Goal: Find specific page/section: Find specific page/section

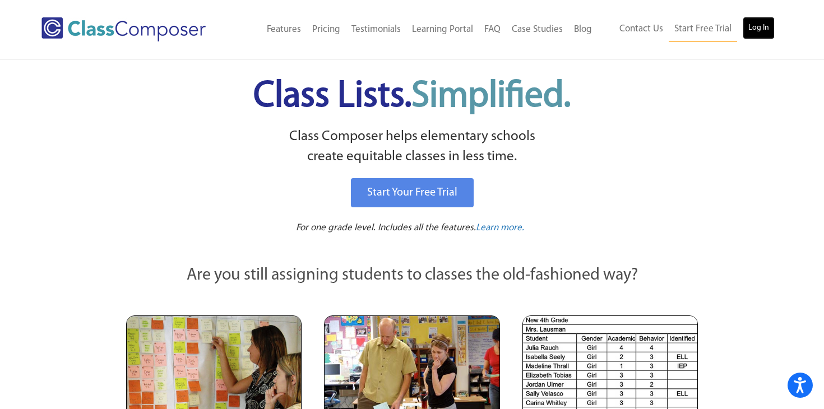
click at [758, 26] on link "Log In" at bounding box center [759, 28] width 32 height 22
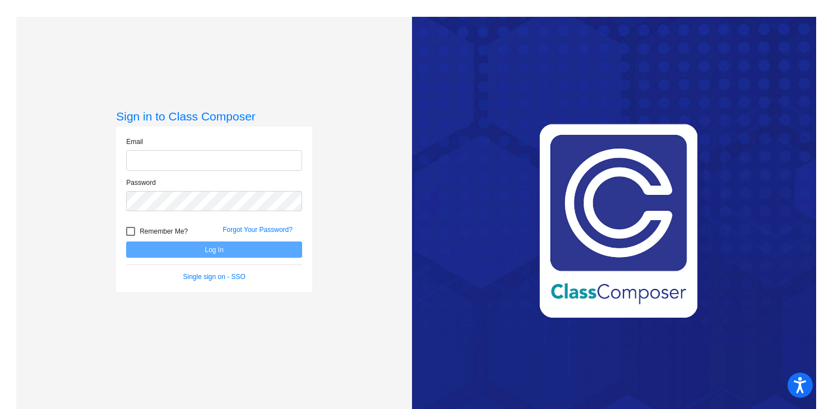
type input "[EMAIL_ADDRESS][DOMAIN_NAME]"
click at [254, 248] on button "Log In" at bounding box center [214, 250] width 176 height 16
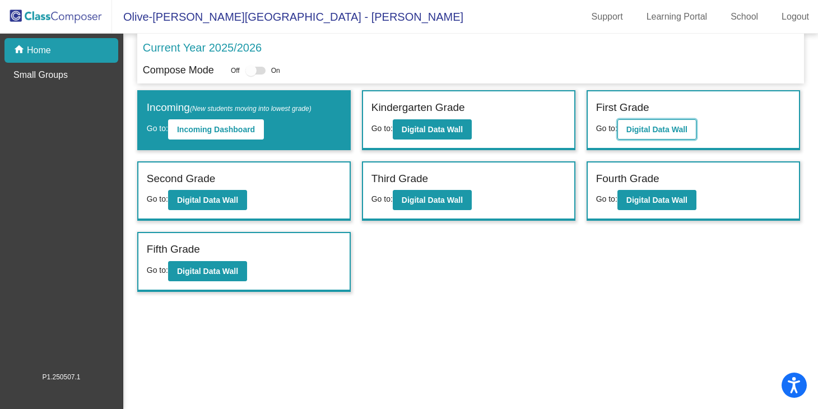
click at [647, 132] on b "Digital Data Wall" at bounding box center [657, 129] width 61 height 9
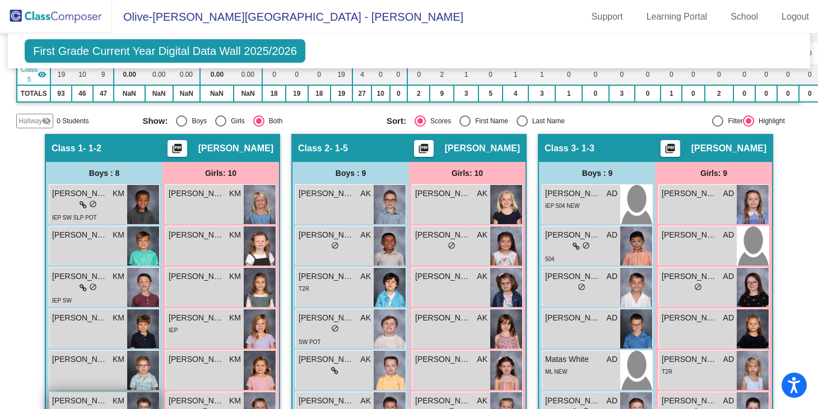
scroll to position [105, 0]
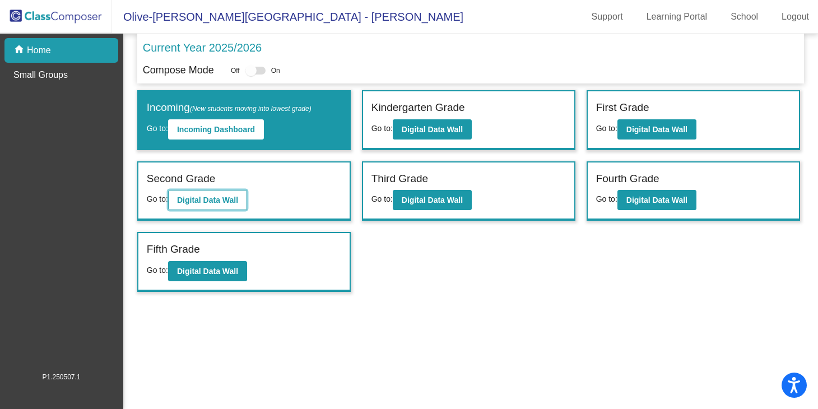
click at [225, 202] on b "Digital Data Wall" at bounding box center [207, 200] width 61 height 9
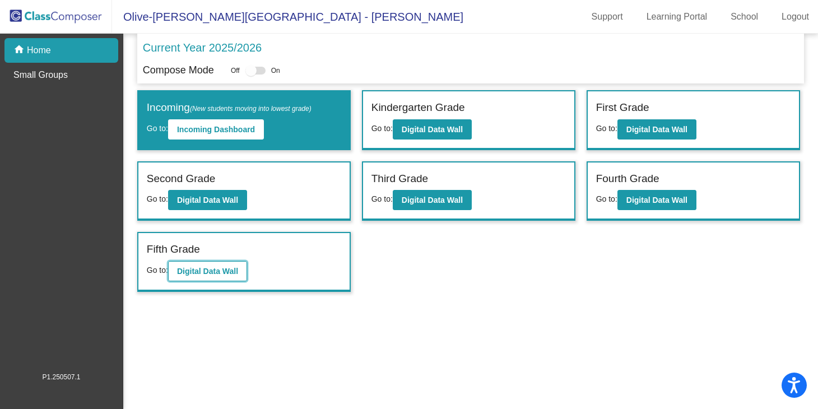
click at [232, 273] on b "Digital Data Wall" at bounding box center [207, 271] width 61 height 9
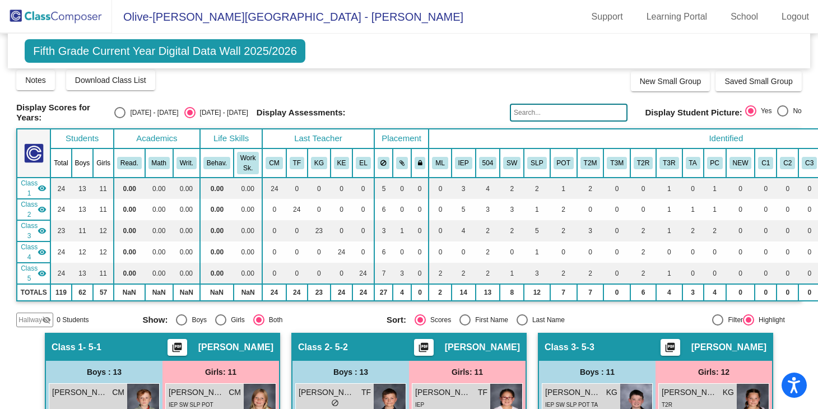
scroll to position [8, 1]
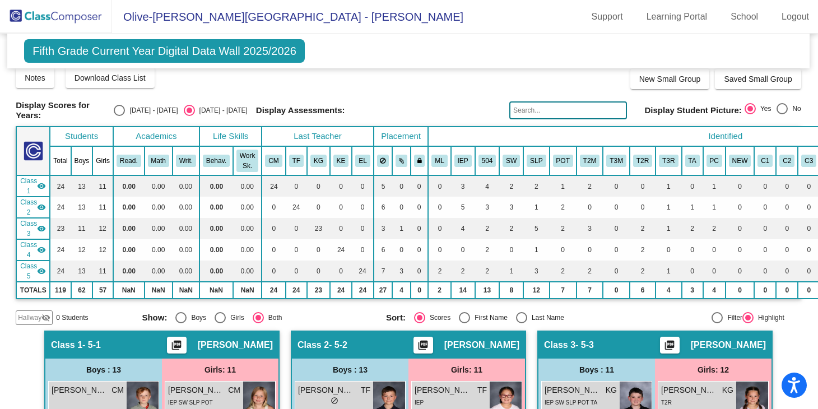
click at [575, 107] on input "text" at bounding box center [568, 110] width 118 height 18
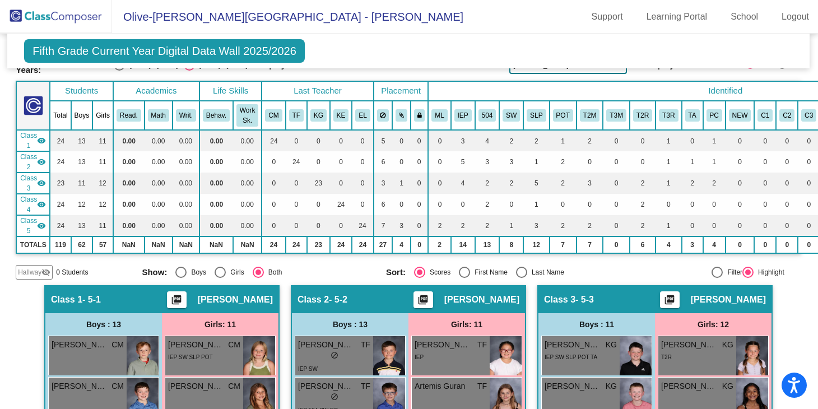
scroll to position [0, 1]
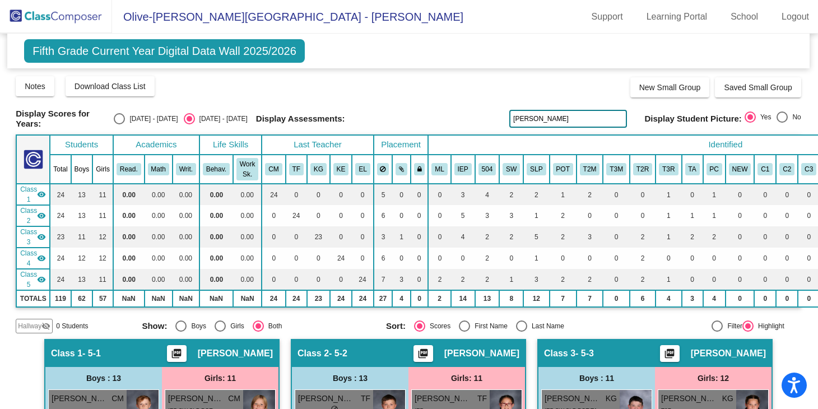
type input "[PERSON_NAME]"
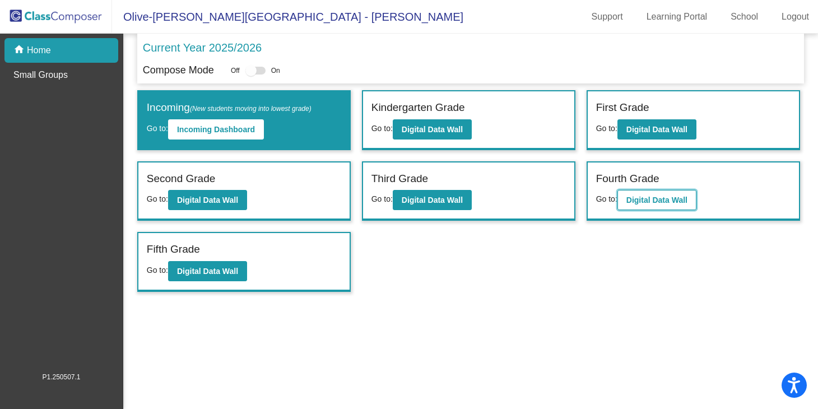
click at [665, 196] on b "Digital Data Wall" at bounding box center [657, 200] width 61 height 9
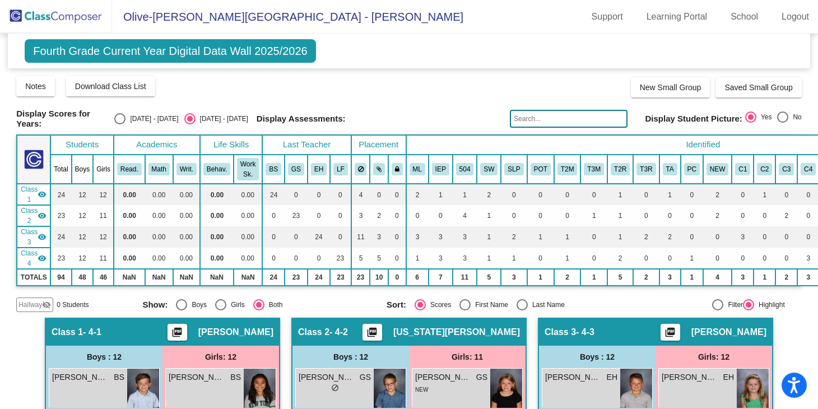
click at [532, 114] on input "text" at bounding box center [569, 119] width 118 height 18
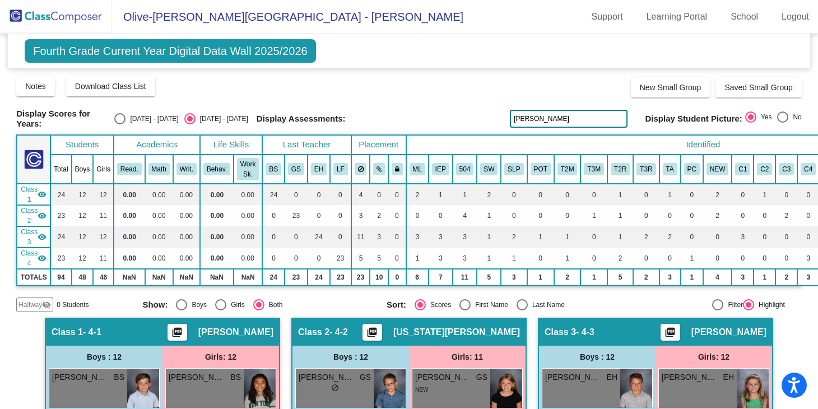
type input "[PERSON_NAME]"
